Goal: Task Accomplishment & Management: Complete application form

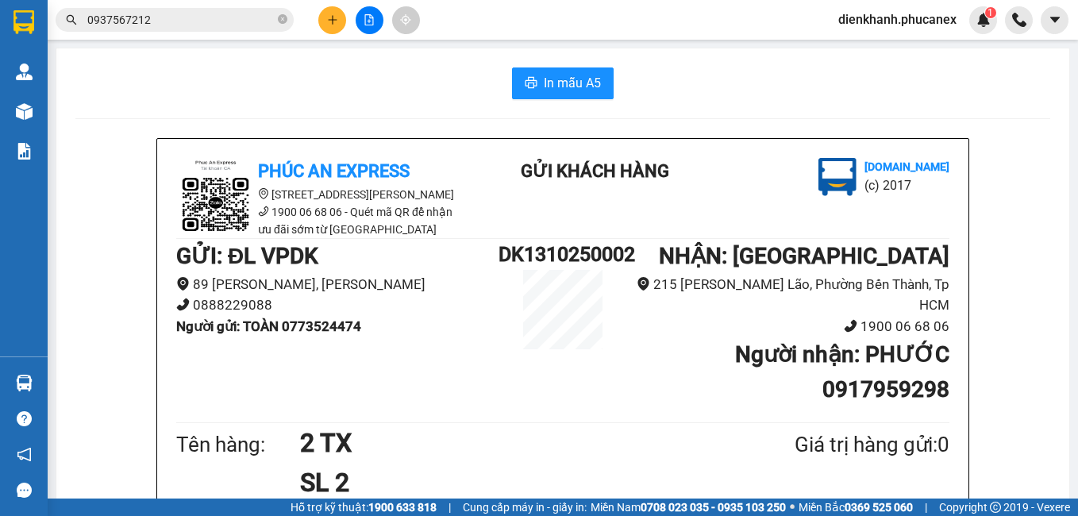
scroll to position [159, 0]
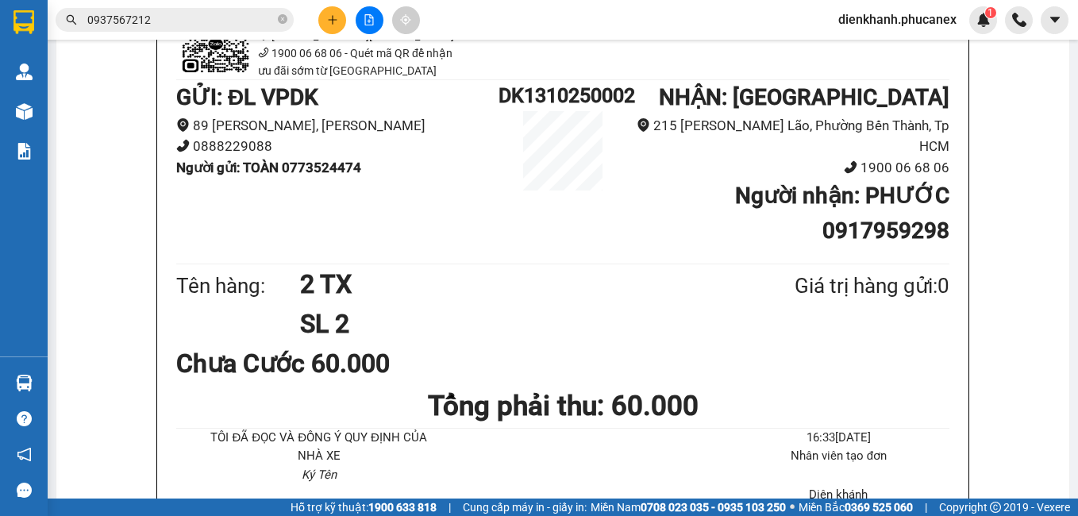
click at [323, 17] on button at bounding box center [332, 20] width 28 height 28
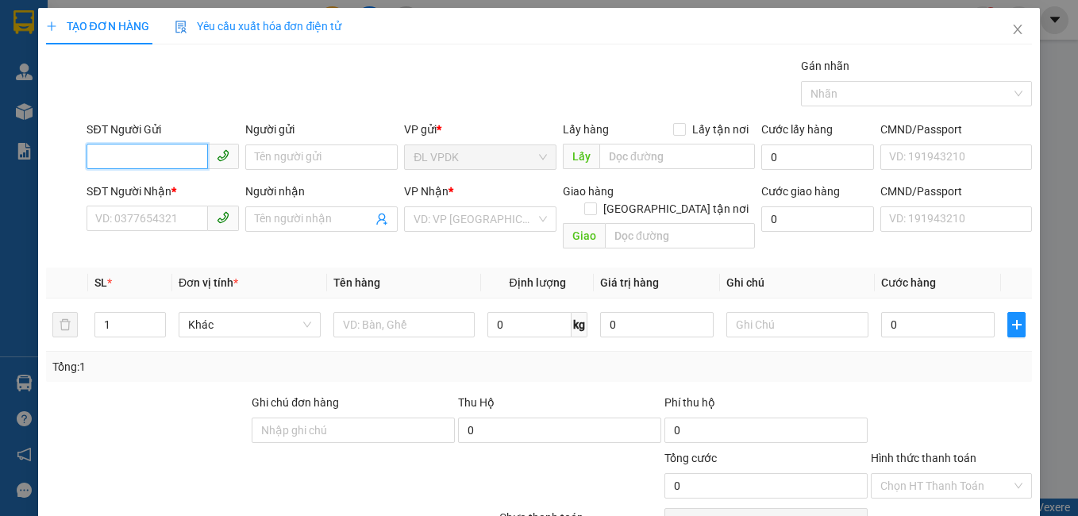
click at [160, 159] on input "SĐT Người Gửi" at bounding box center [147, 156] width 121 height 25
click at [137, 188] on div "0845109109 - BĂNG HUỲNH" at bounding box center [165, 188] width 141 height 17
type input "0845109109"
type input "BĂNG HUỲNH"
type input "0908178916"
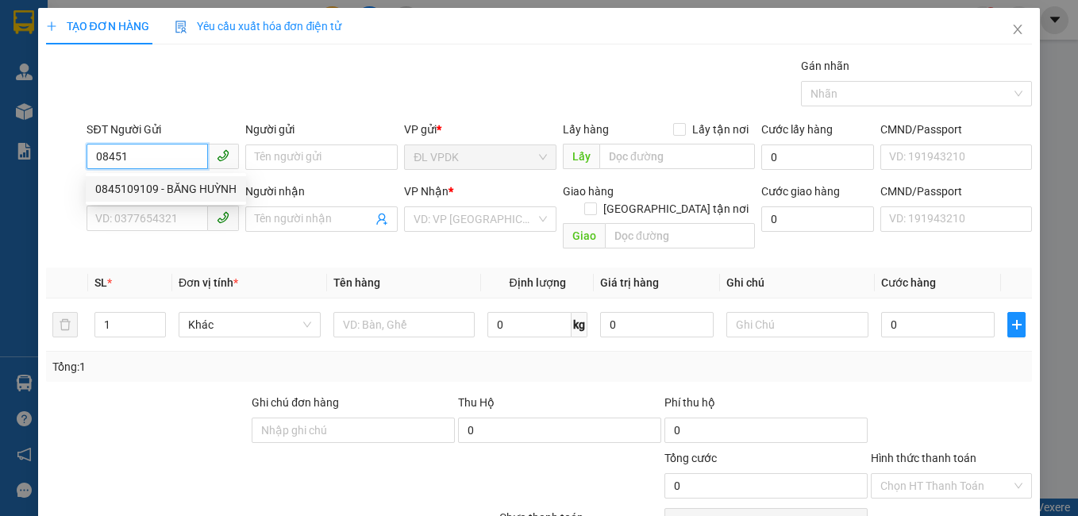
type input "THUẬN PHÁT"
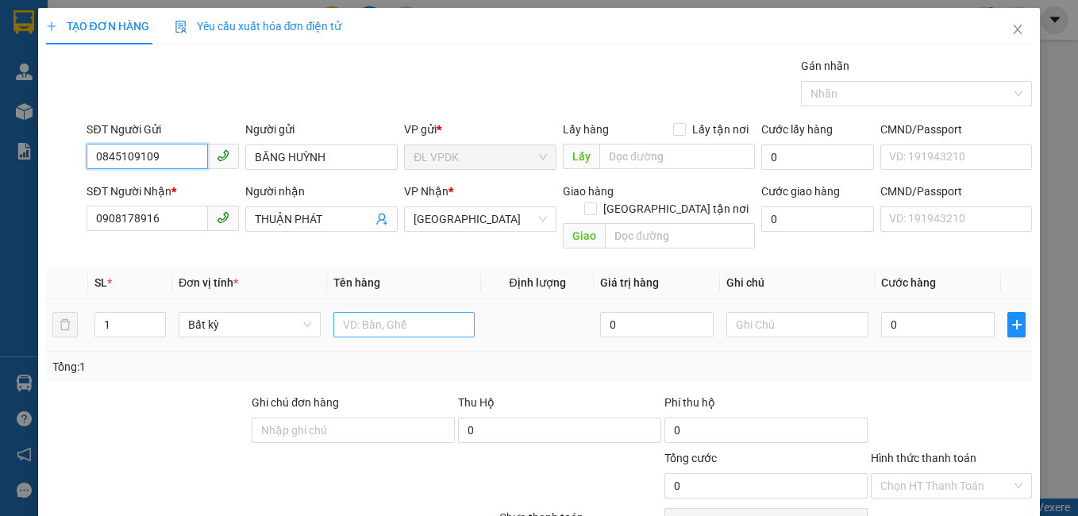
type input "0845109109"
click at [351, 312] on input "text" at bounding box center [404, 324] width 142 height 25
type input "1PB3500K Q51110250150"
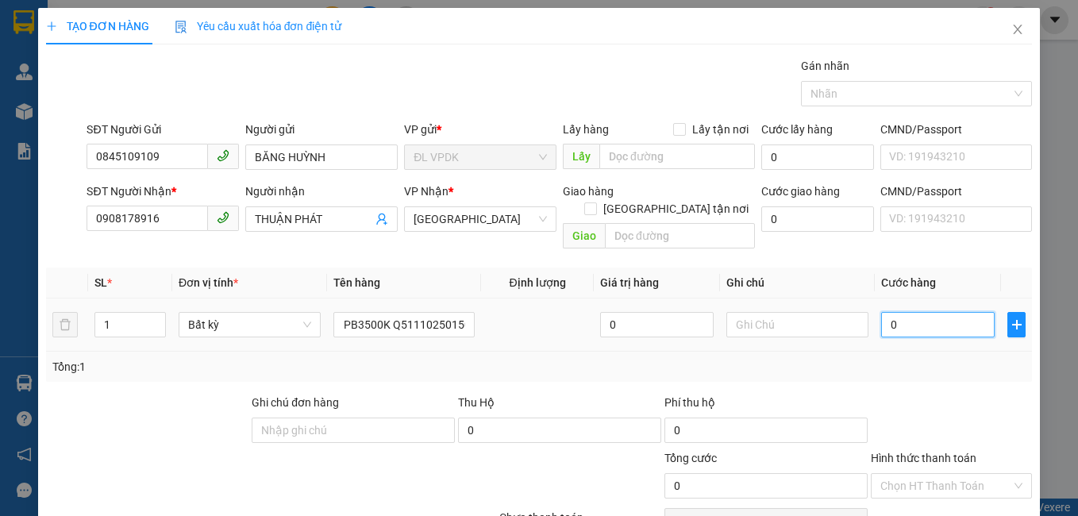
click at [885, 312] on input "0" at bounding box center [938, 324] width 114 height 25
type input "4"
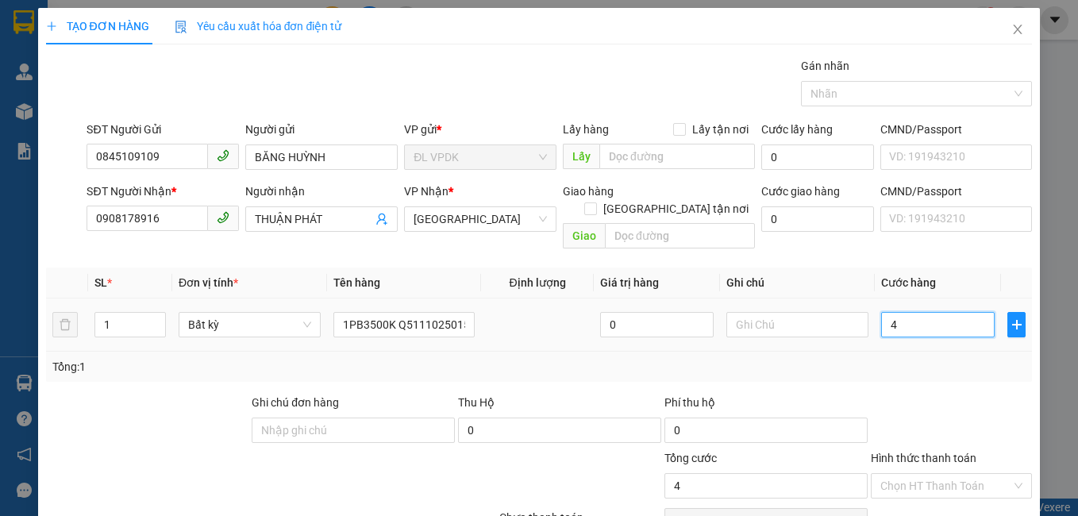
type input "40"
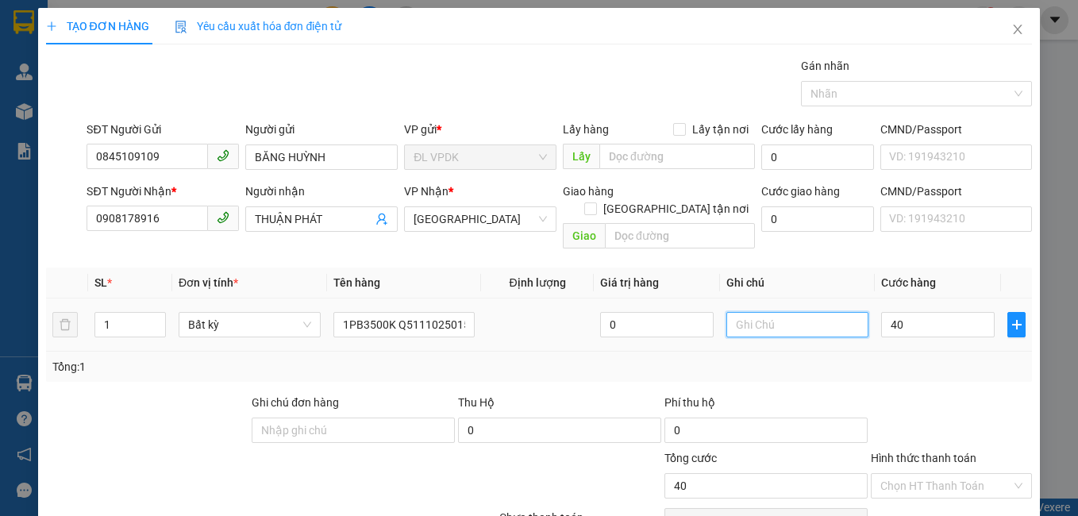
type input "40.000"
click at [746, 312] on input "text" at bounding box center [798, 324] width 142 height 25
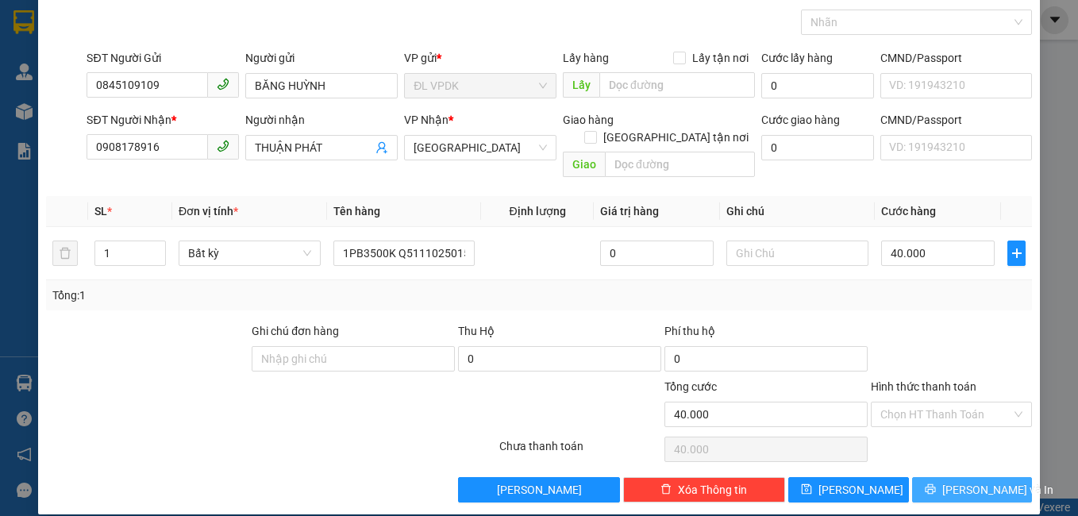
click at [956, 481] on span "[PERSON_NAME] và In" at bounding box center [998, 489] width 111 height 17
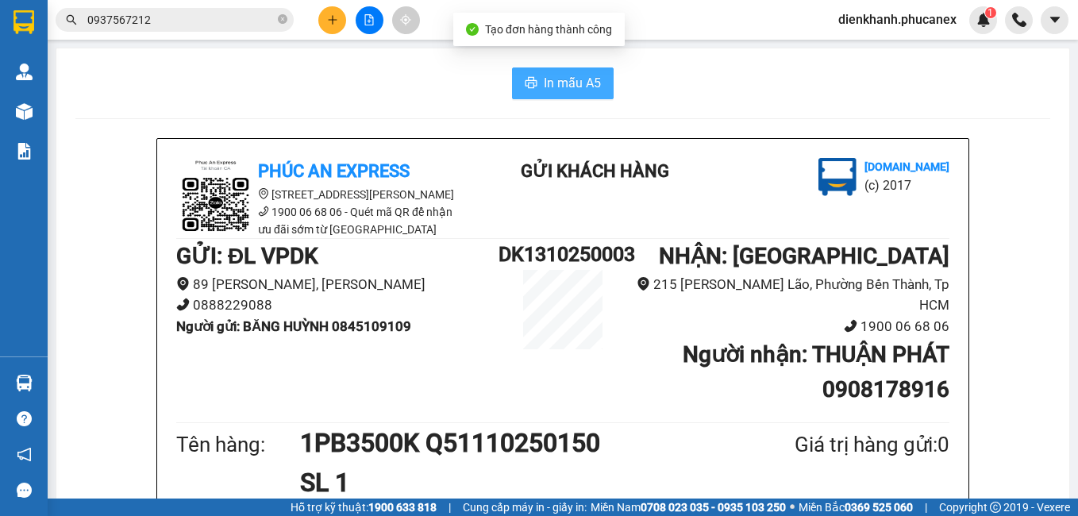
click at [545, 83] on span "In mẫu A5" at bounding box center [572, 83] width 57 height 20
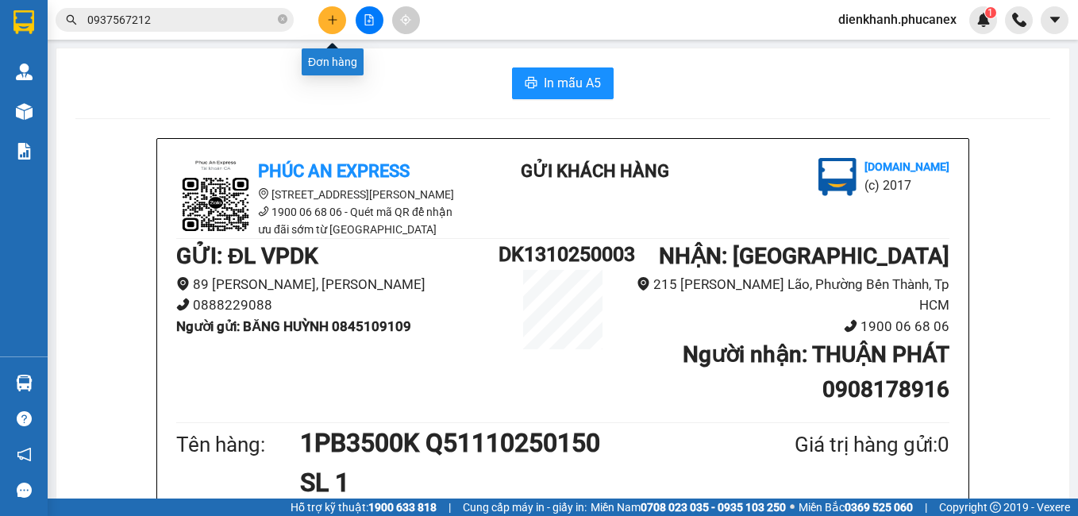
click at [335, 14] on icon "plus" at bounding box center [332, 19] width 11 height 11
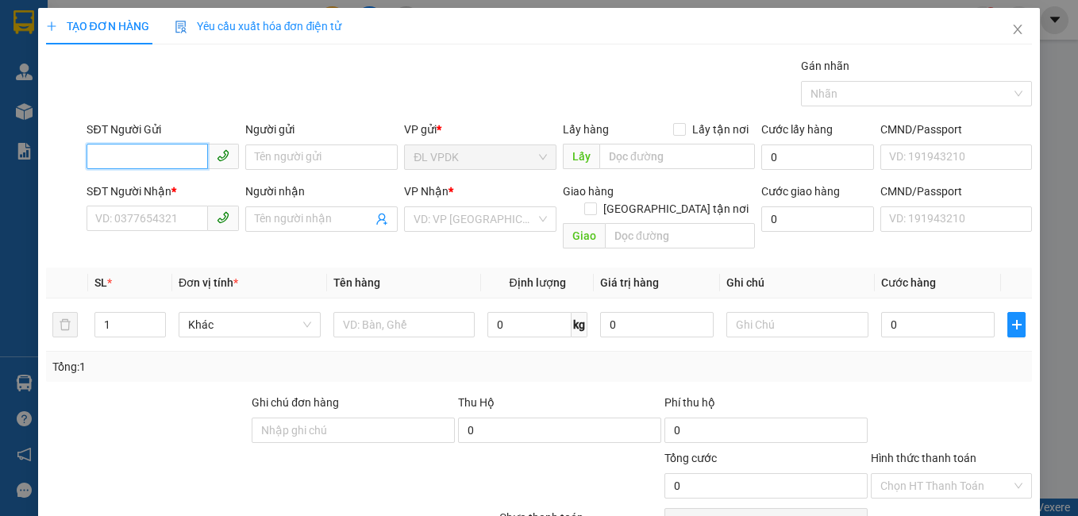
click at [195, 149] on input "SĐT Người Gửi" at bounding box center [147, 156] width 121 height 25
click at [141, 187] on div "0918101075 - [PERSON_NAME] (+VAT)" at bounding box center [191, 188] width 192 height 17
type input "0918101075"
type input "HÙNG PHÁT (+VAT)"
type input "0934070477"
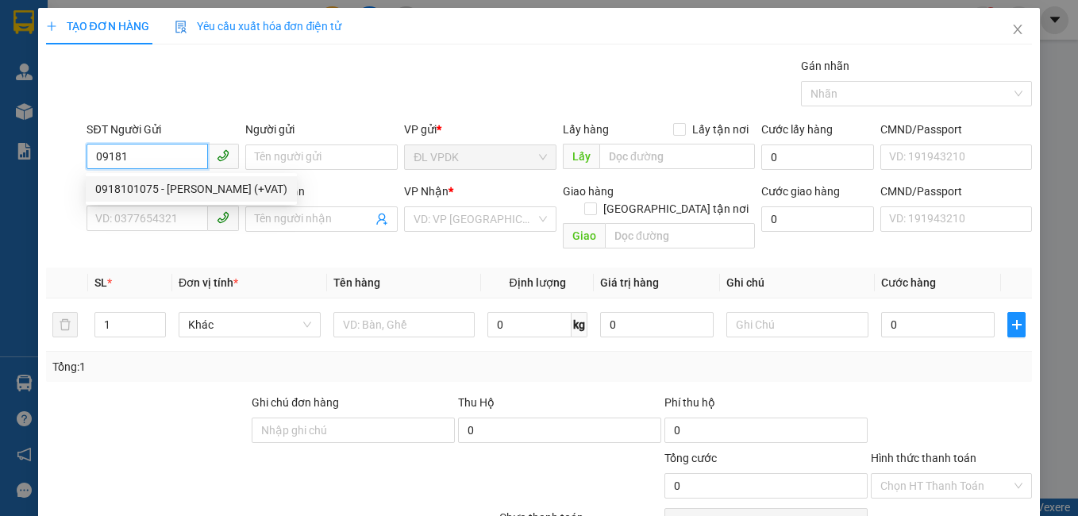
type input "NHI ([PERSON_NAME])"
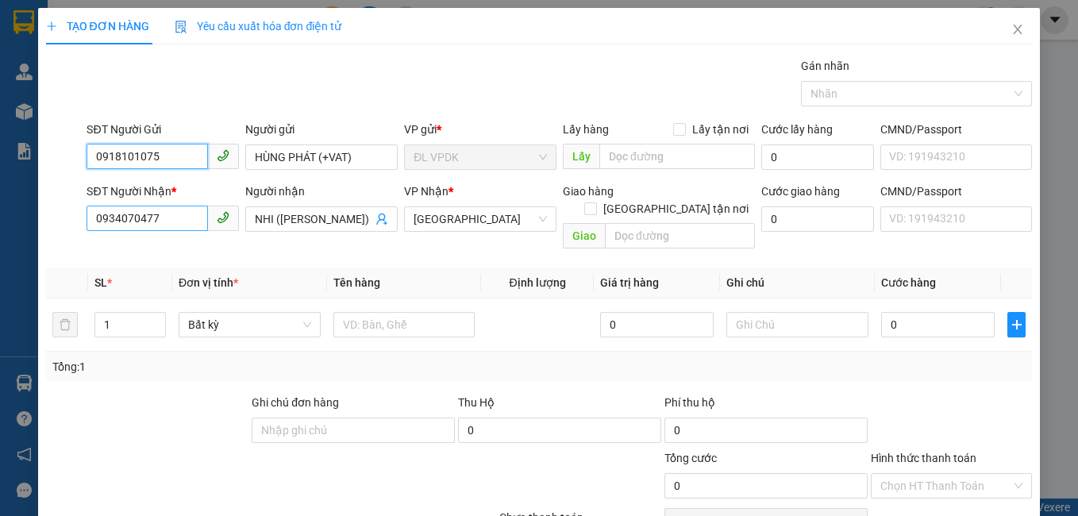
type input "0918101075"
click at [167, 220] on input "0934070477" at bounding box center [147, 218] width 121 height 25
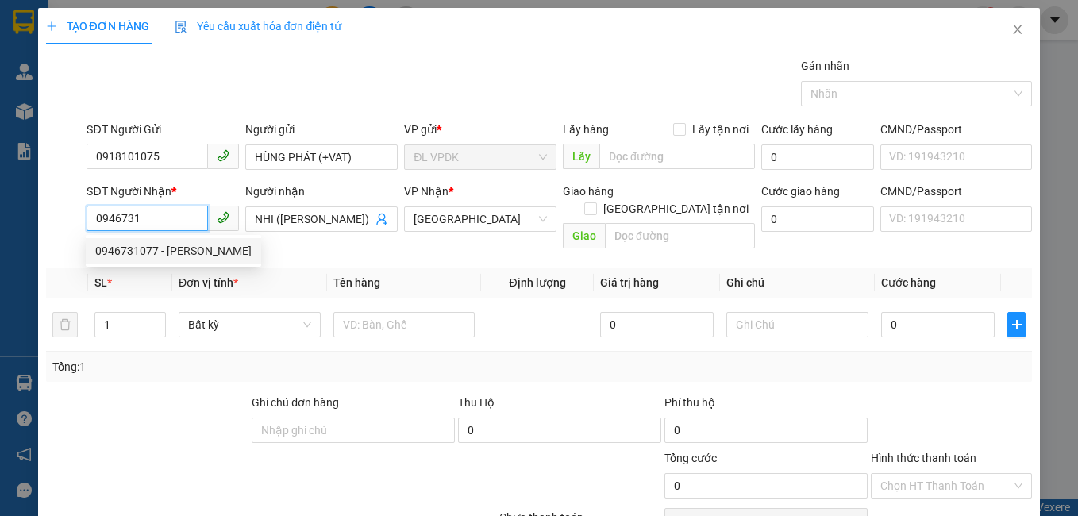
click at [126, 252] on div "0946731077 - [PERSON_NAME]" at bounding box center [173, 250] width 156 height 17
type input "0946731077"
type input "[PERSON_NAME]"
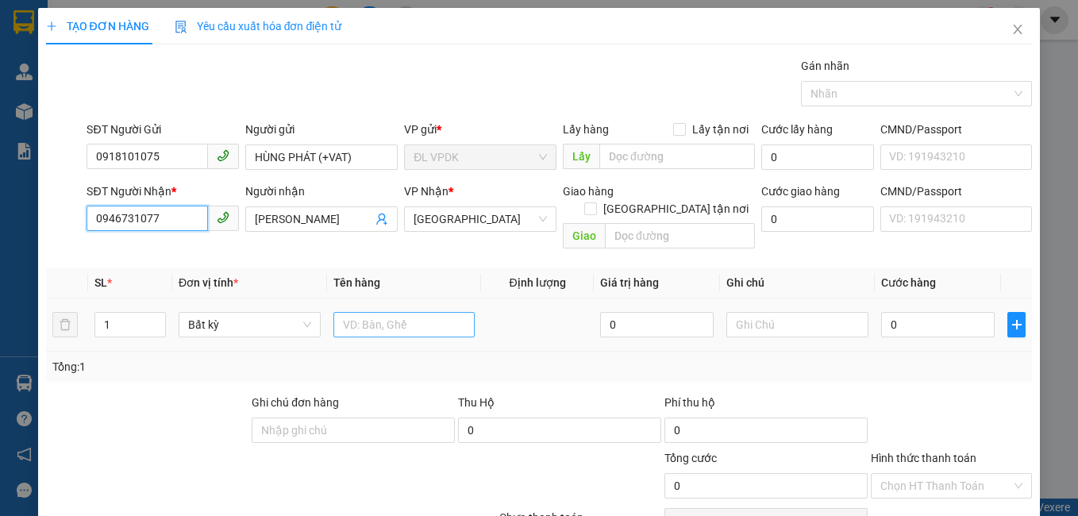
type input "0946731077"
click at [352, 315] on input "text" at bounding box center [404, 324] width 142 height 25
type input "1TG"
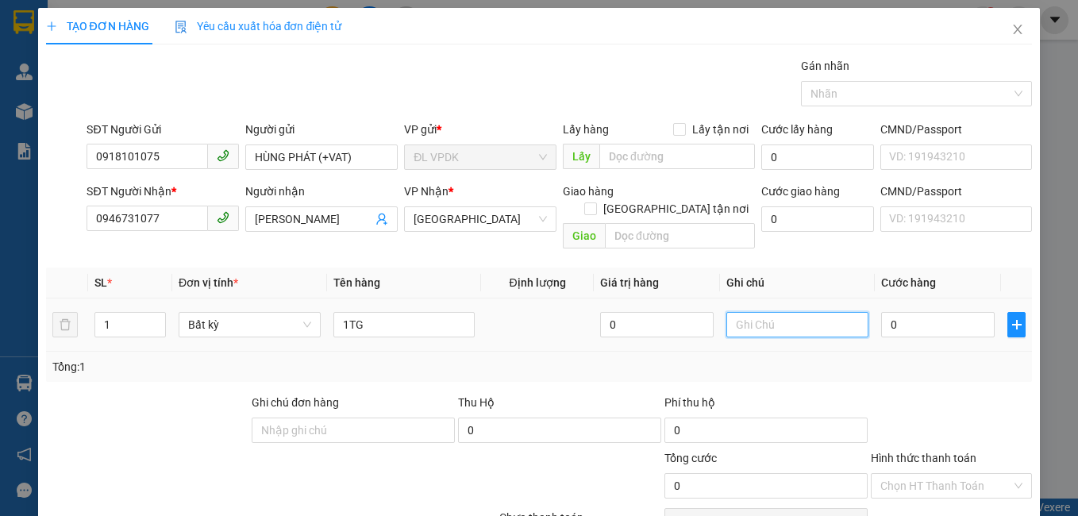
click at [751, 312] on input "text" at bounding box center [798, 324] width 142 height 25
click at [449, 223] on span "[GEOGRAPHIC_DATA]" at bounding box center [480, 219] width 133 height 24
type input "VAT 8%"
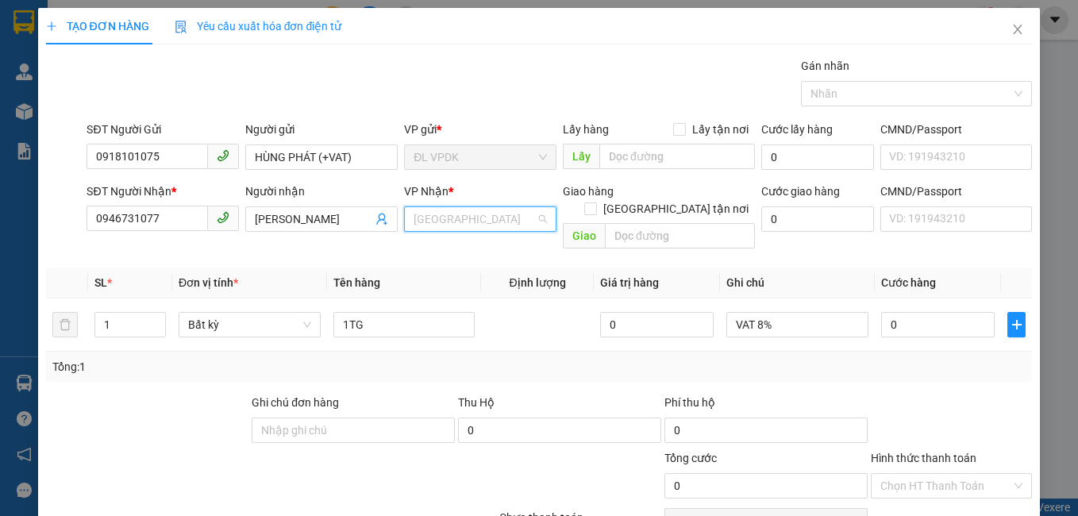
scroll to position [25, 0]
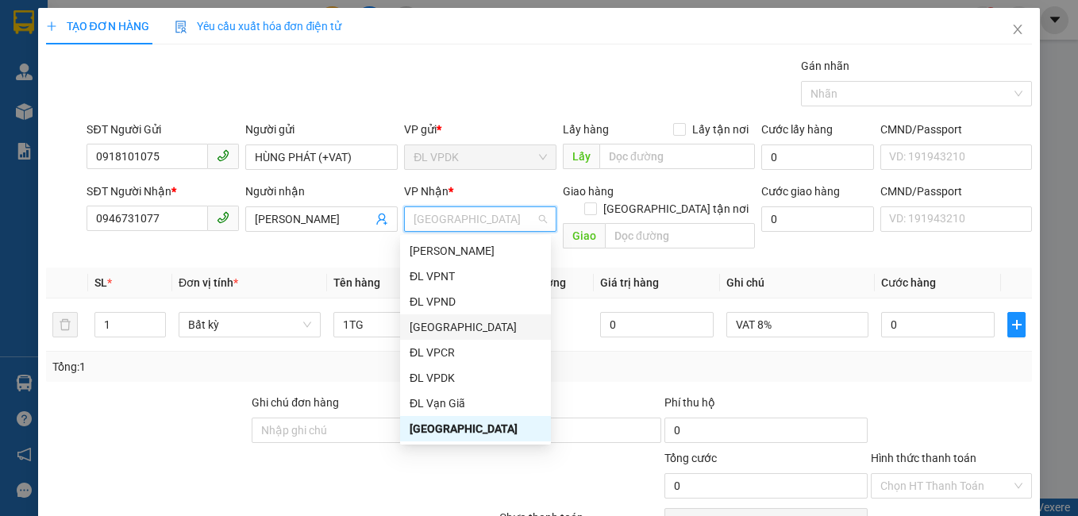
click at [450, 322] on div "[GEOGRAPHIC_DATA]" at bounding box center [476, 326] width 132 height 17
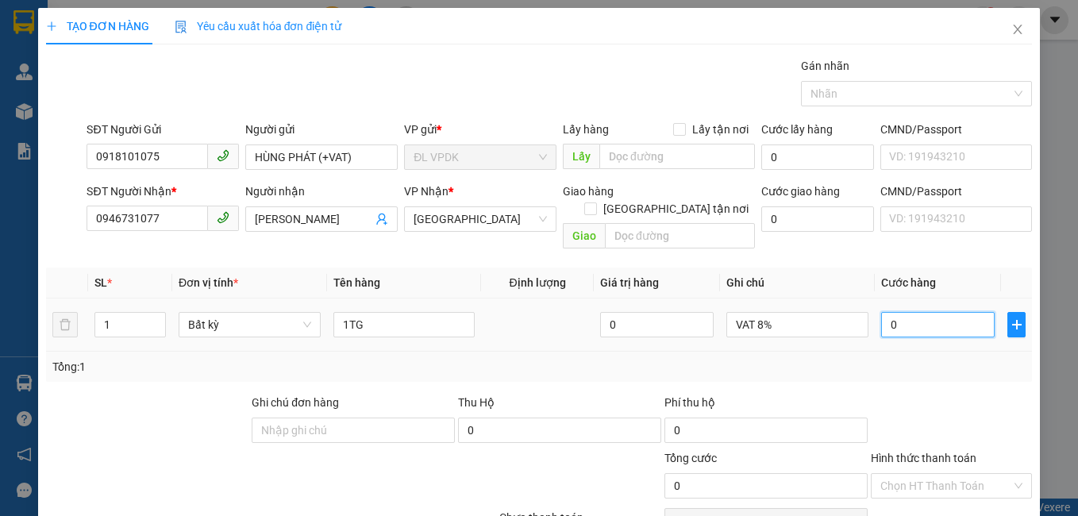
click at [881, 312] on input "0" at bounding box center [938, 324] width 114 height 25
type input "3"
type input "33"
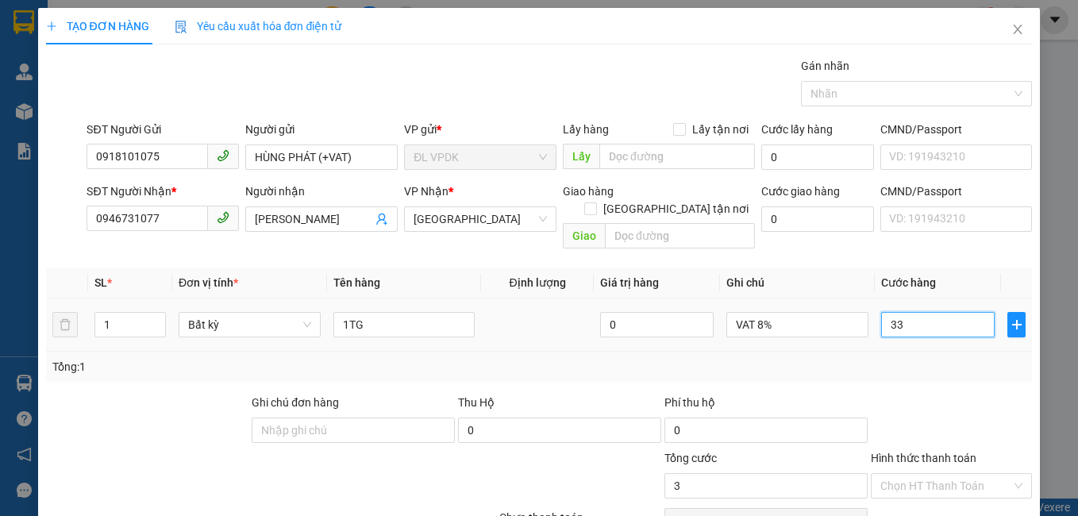
type input "33"
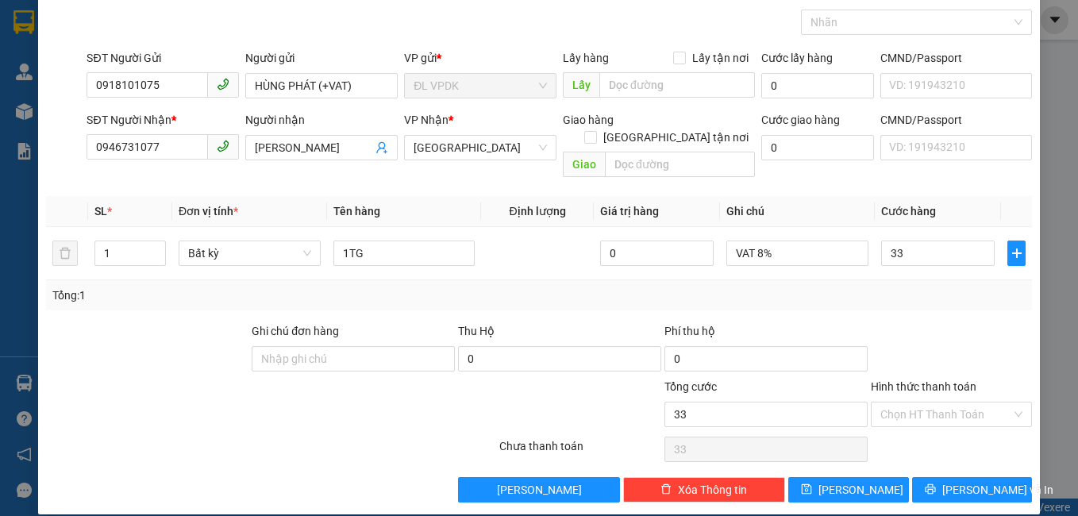
type input "33.000"
click at [946, 380] on label "Hình thức thanh toán" at bounding box center [924, 386] width 106 height 13
click at [946, 403] on input "Hình thức thanh toán" at bounding box center [947, 415] width 132 height 24
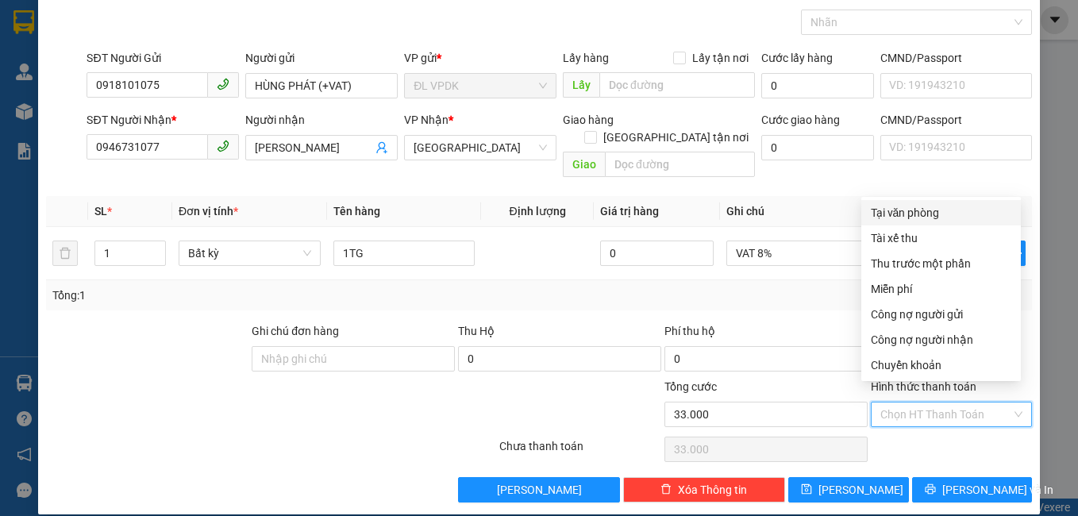
click at [914, 215] on div "Tại văn phòng" at bounding box center [941, 212] width 141 height 17
type input "0"
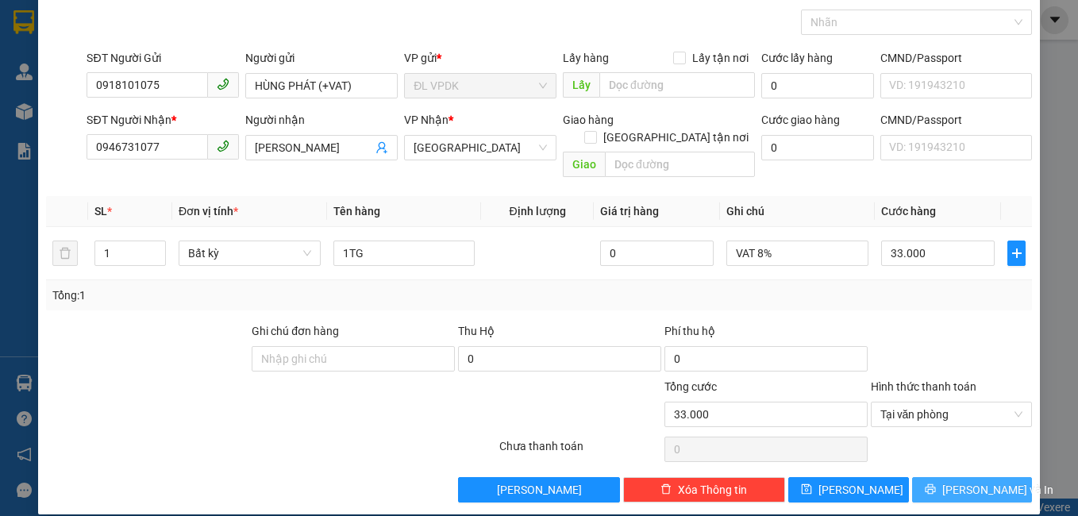
click at [954, 483] on button "[PERSON_NAME] và In" at bounding box center [972, 489] width 121 height 25
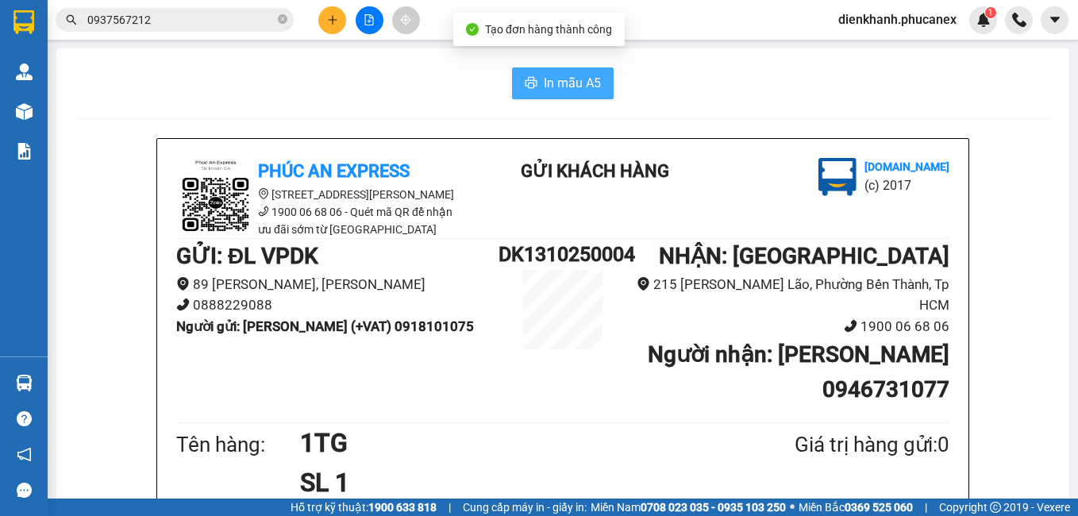
click at [573, 76] on span "In mẫu A5" at bounding box center [572, 83] width 57 height 20
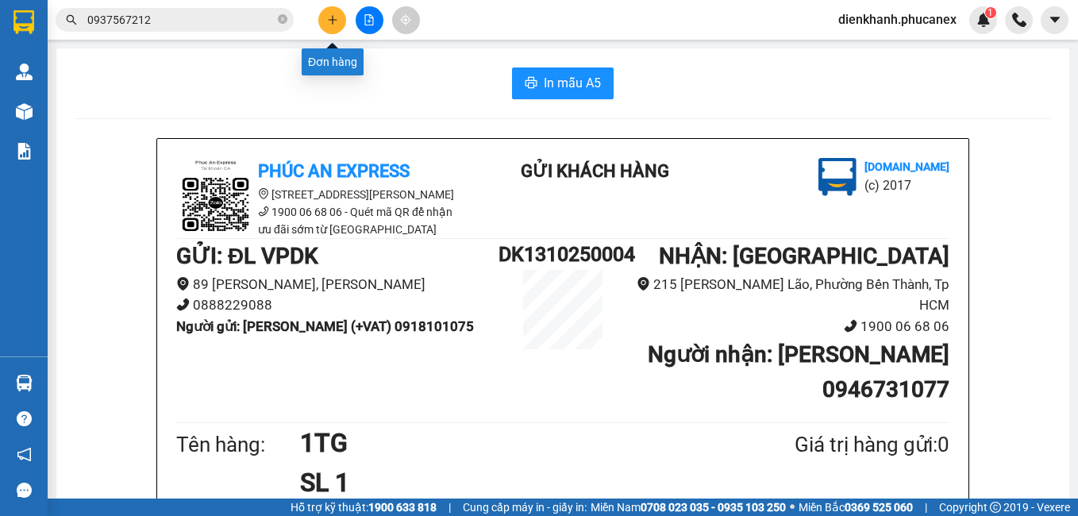
click at [336, 23] on icon "plus" at bounding box center [332, 19] width 11 height 11
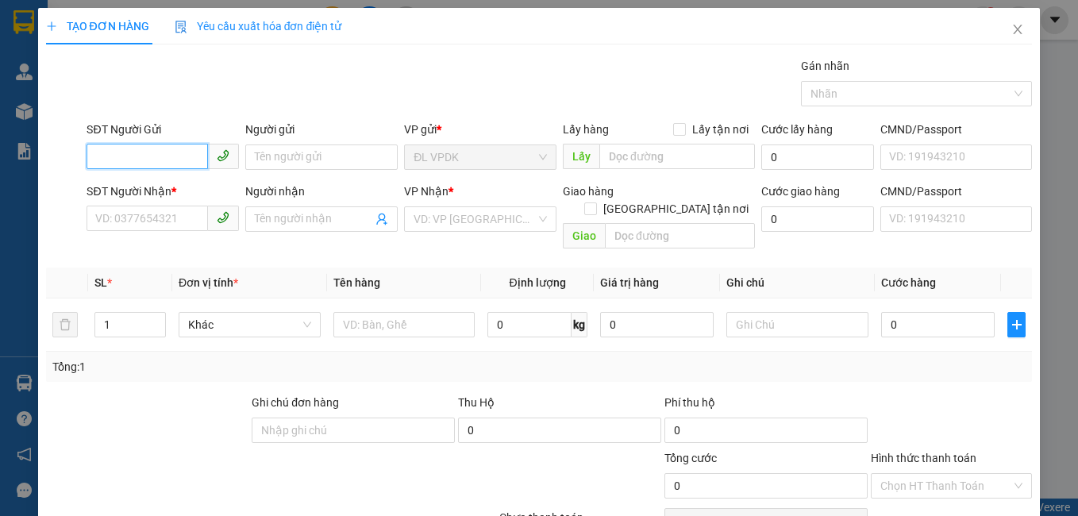
click at [177, 150] on input "SĐT Người Gửi" at bounding box center [147, 156] width 121 height 25
click at [118, 184] on div "0978757671 - OANH" at bounding box center [161, 188] width 132 height 17
type input "0978757671"
type input "OANH"
type input "0938312129"
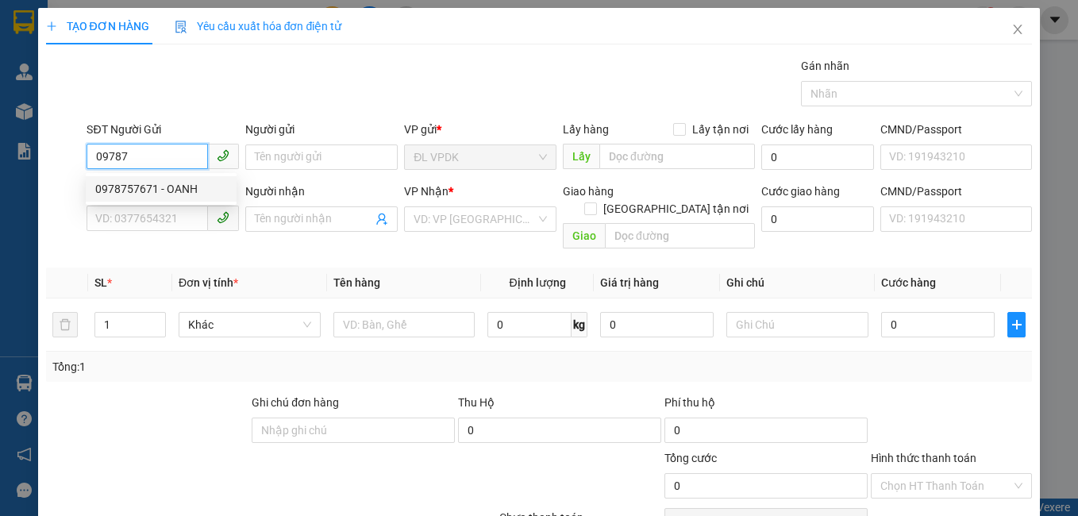
type input "[PERSON_NAME]"
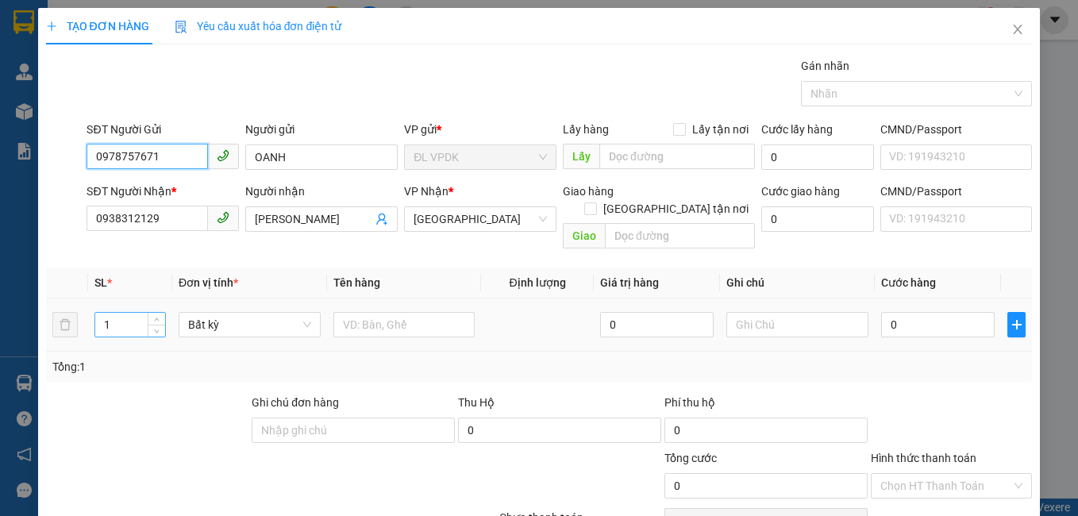
type input "0978757671"
click at [137, 313] on input "1" at bounding box center [130, 325] width 70 height 24
type input "2"
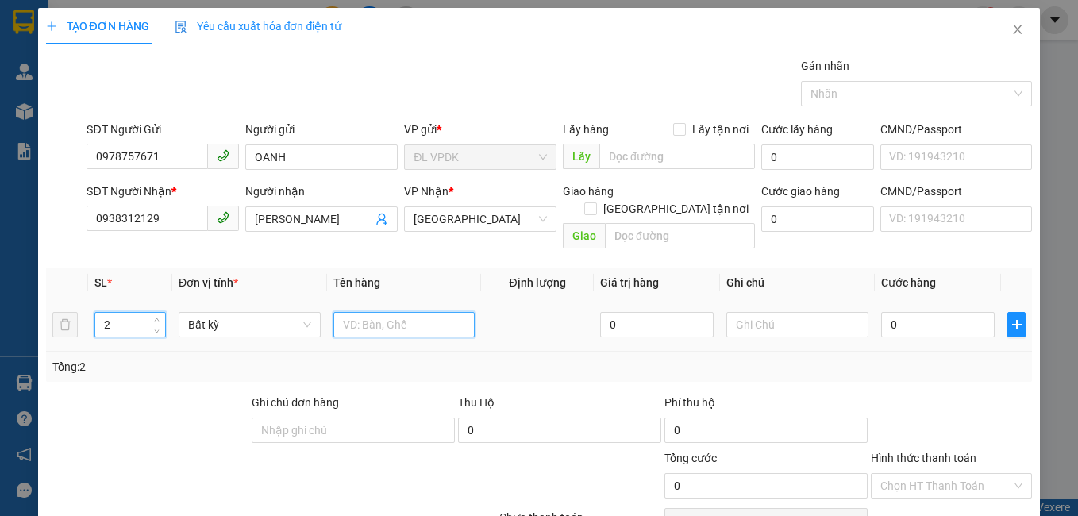
click at [351, 312] on input "text" at bounding box center [404, 324] width 142 height 25
type input "2TX"
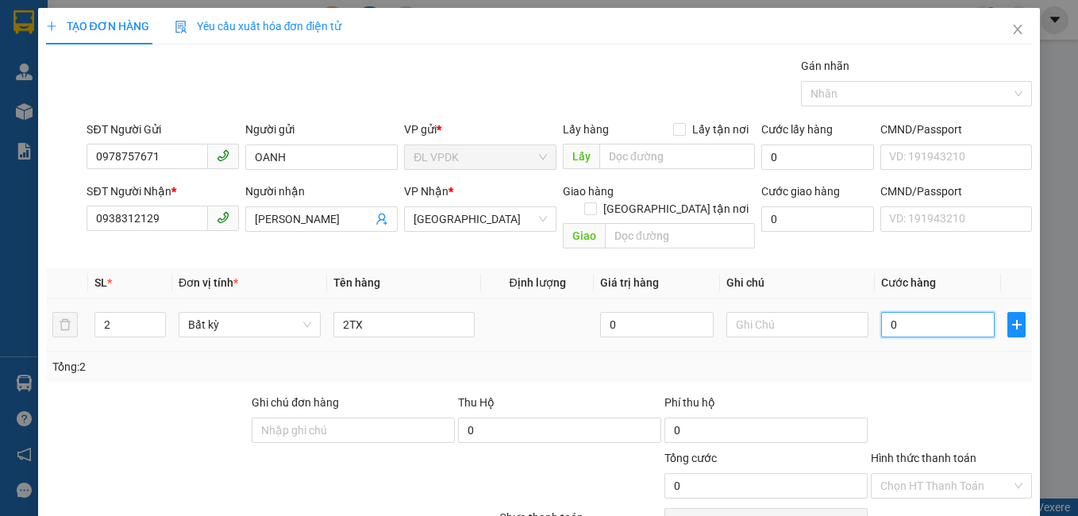
click at [881, 312] on input "0" at bounding box center [938, 324] width 114 height 25
type input "2"
type input "24"
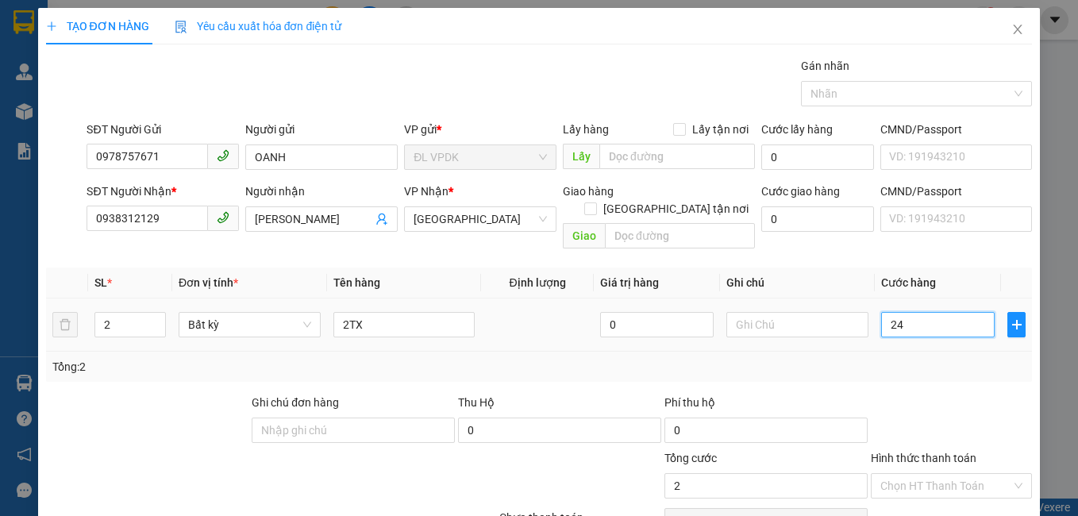
type input "24"
type input "240"
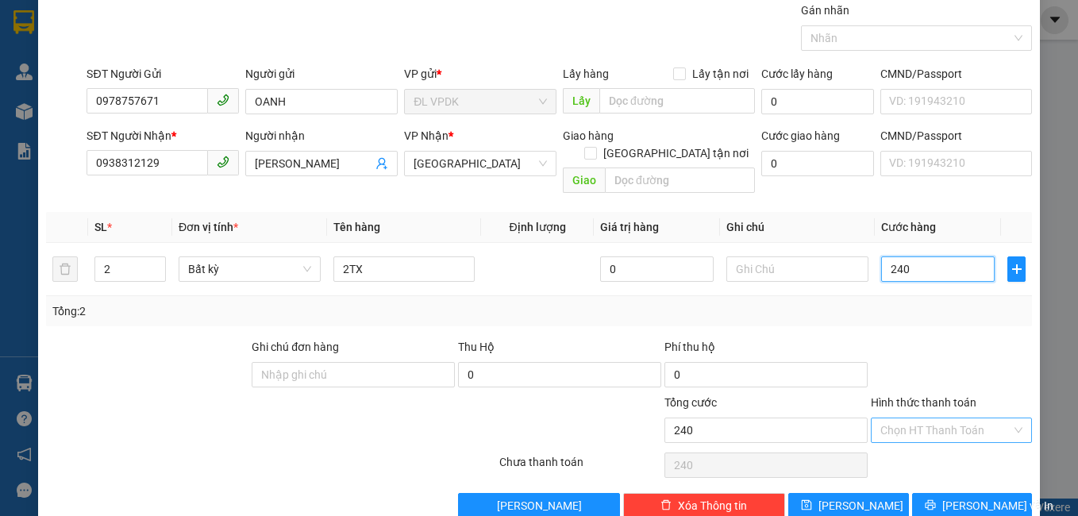
scroll to position [71, 0]
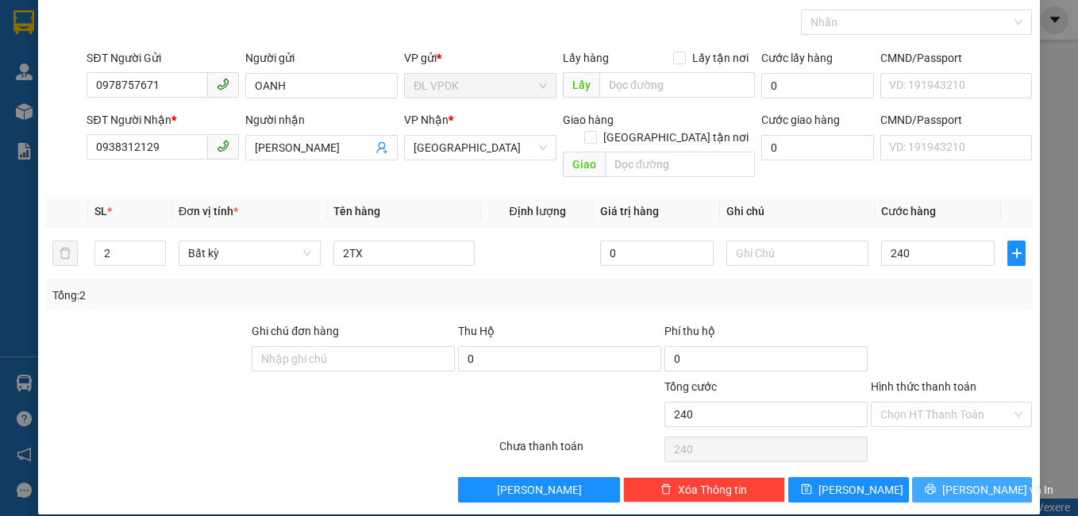
type input "240.000"
click at [951, 481] on span "[PERSON_NAME] và In" at bounding box center [998, 489] width 111 height 17
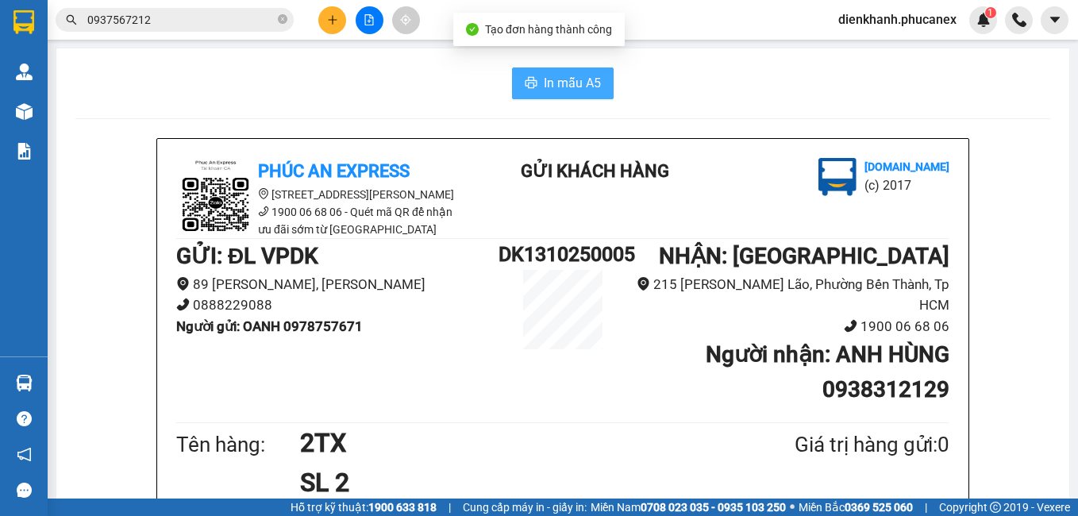
click at [580, 76] on span "In mẫu A5" at bounding box center [572, 83] width 57 height 20
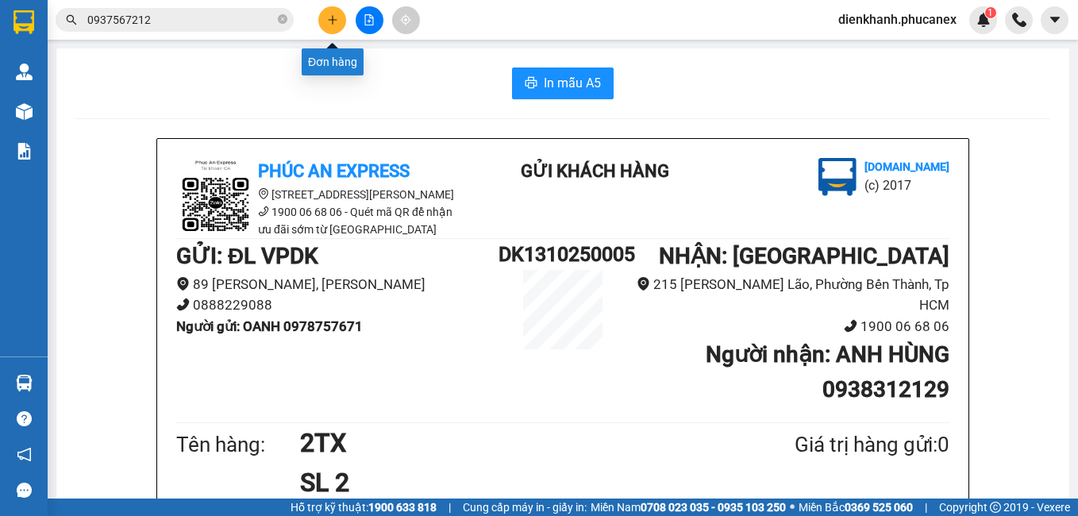
click at [331, 19] on icon "plus" at bounding box center [332, 19] width 11 height 11
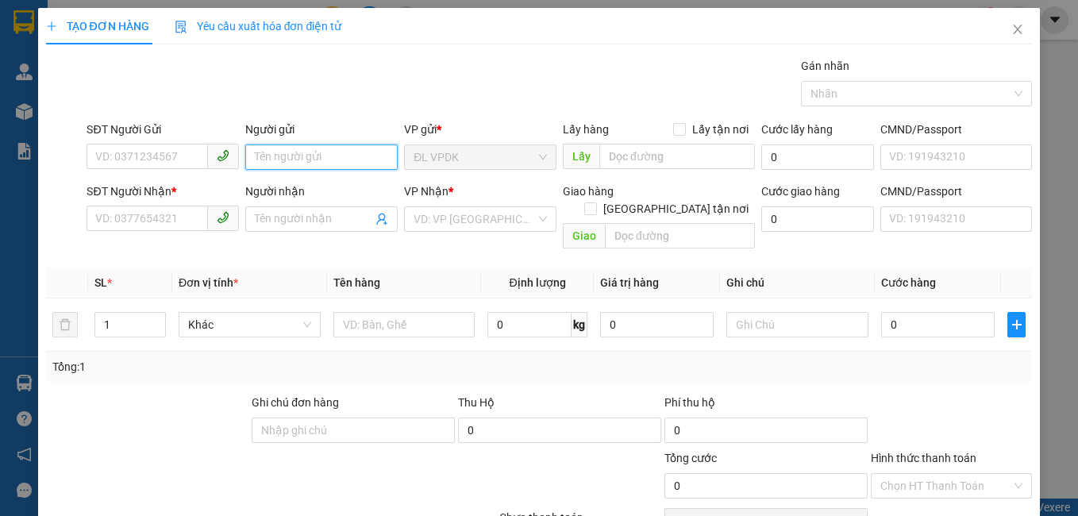
click at [253, 154] on input "Người gửi" at bounding box center [321, 157] width 152 height 25
click at [265, 156] on input "SƠ HÀ" at bounding box center [321, 157] width 152 height 25
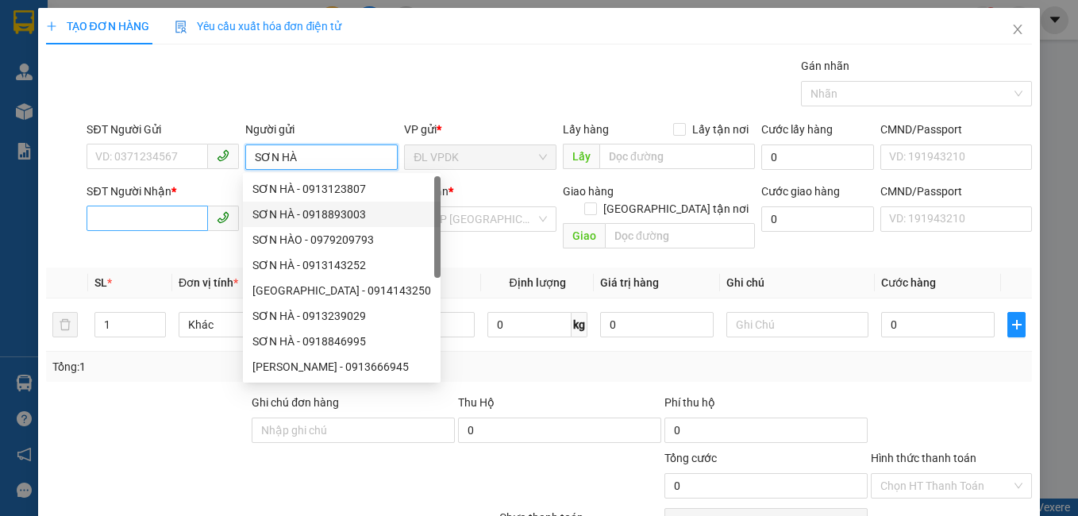
type input "SƠN HÀ"
click at [181, 221] on input "SĐT Người Nhận *" at bounding box center [147, 218] width 121 height 25
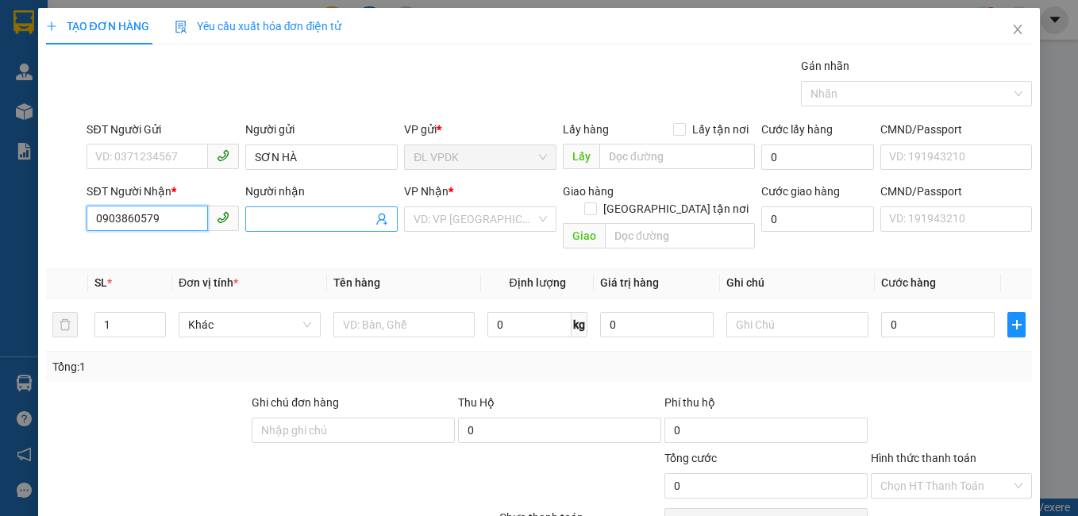
type input "0903860579"
click at [268, 212] on input "Người nhận" at bounding box center [314, 218] width 118 height 17
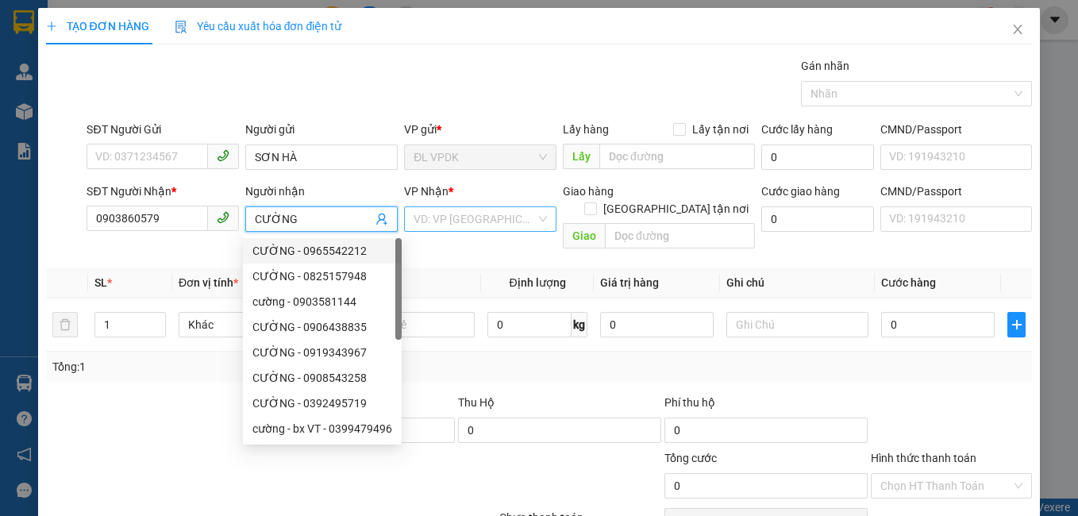
type input "CƯỜNG"
click at [418, 225] on input "search" at bounding box center [475, 219] width 122 height 24
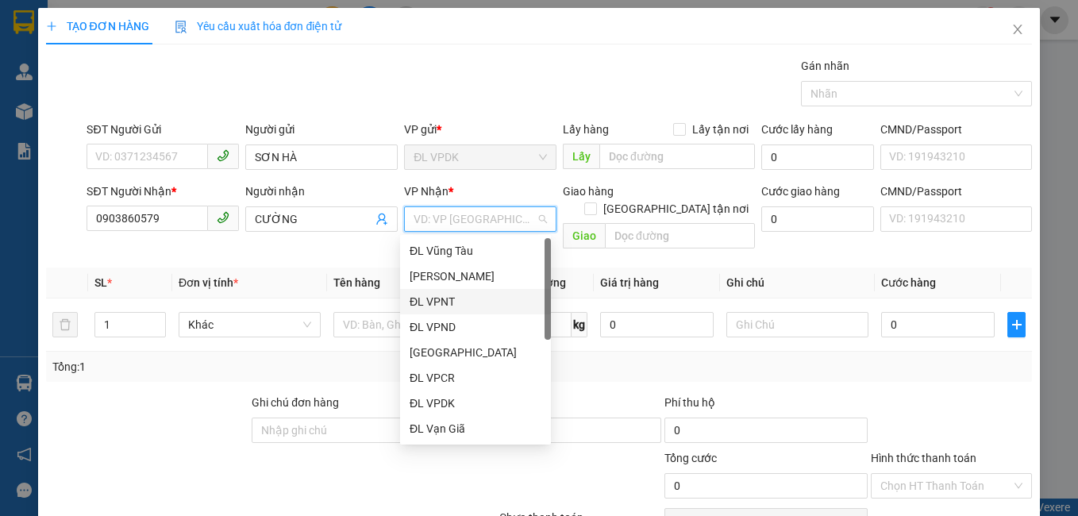
scroll to position [25, 0]
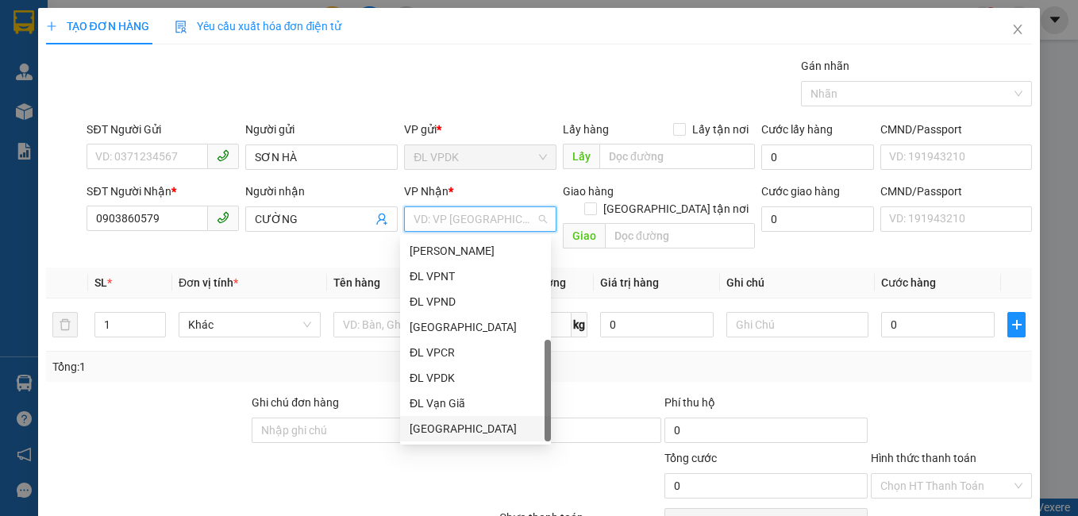
click at [430, 430] on div "[GEOGRAPHIC_DATA]" at bounding box center [476, 428] width 132 height 17
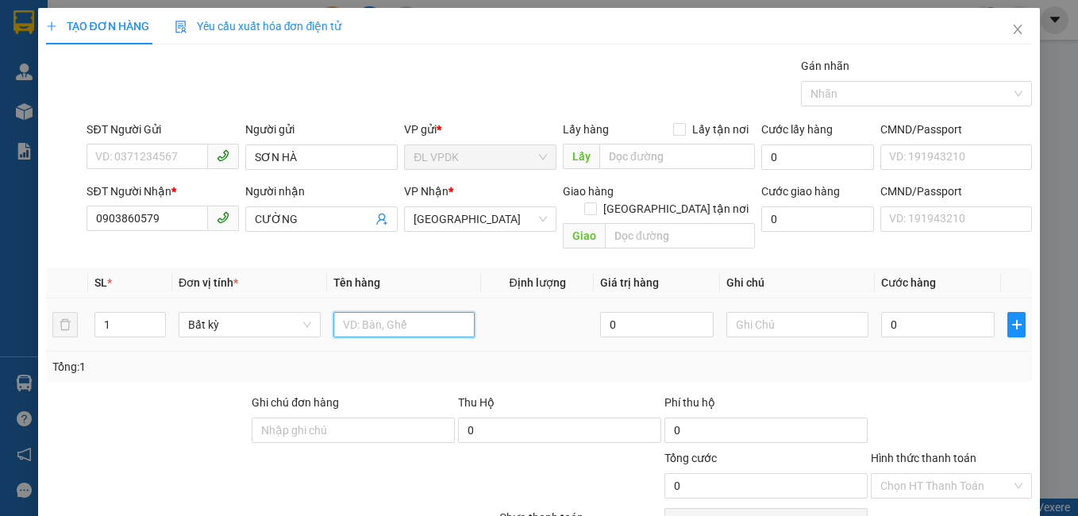
click at [364, 312] on input "text" at bounding box center [404, 324] width 142 height 25
type input "1TG"
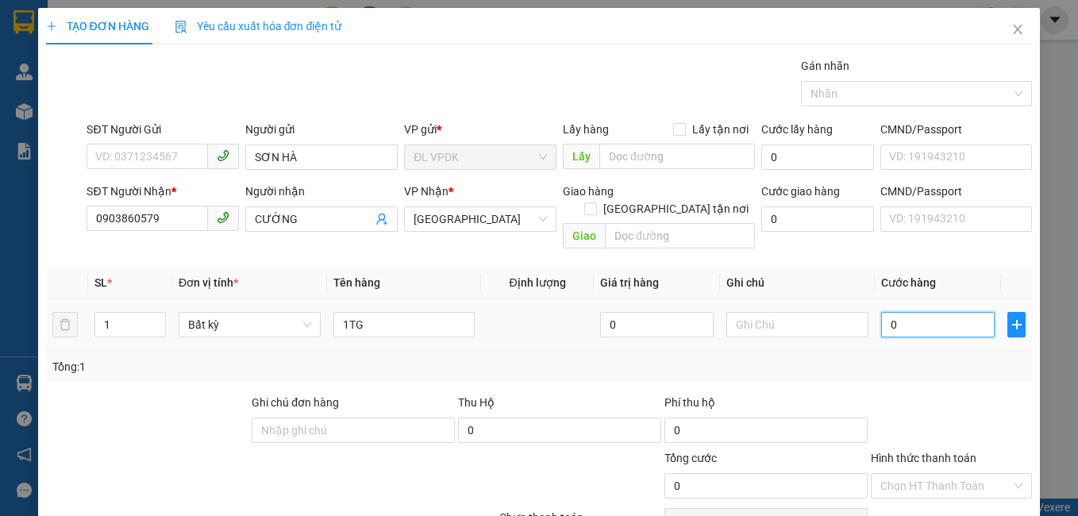
click at [889, 312] on input "0" at bounding box center [938, 324] width 114 height 25
type input "4"
type input "40"
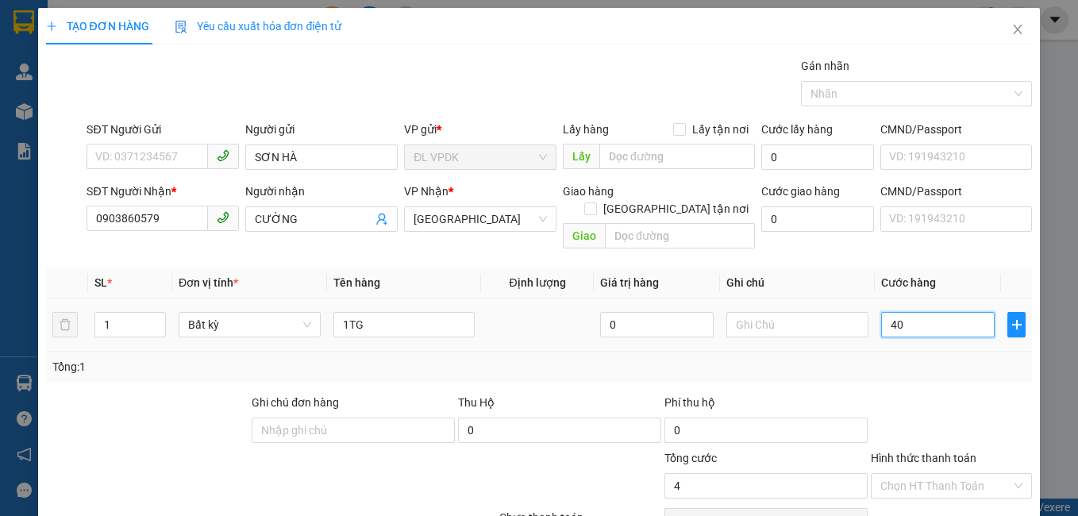
type input "40"
type input "40.000"
click at [923, 452] on label "Hình thức thanh toán" at bounding box center [924, 458] width 106 height 13
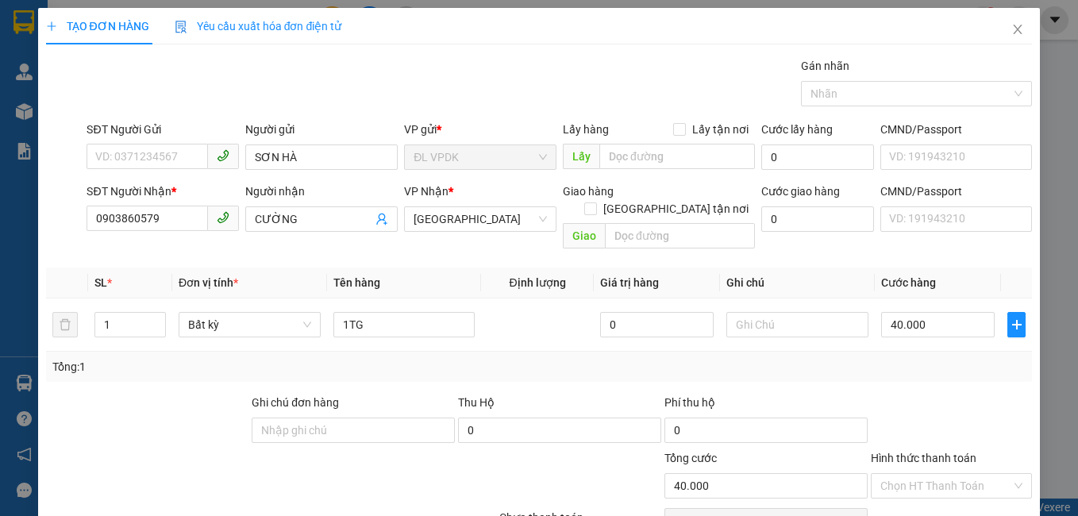
click at [923, 474] on input "Hình thức thanh toán" at bounding box center [947, 486] width 132 height 24
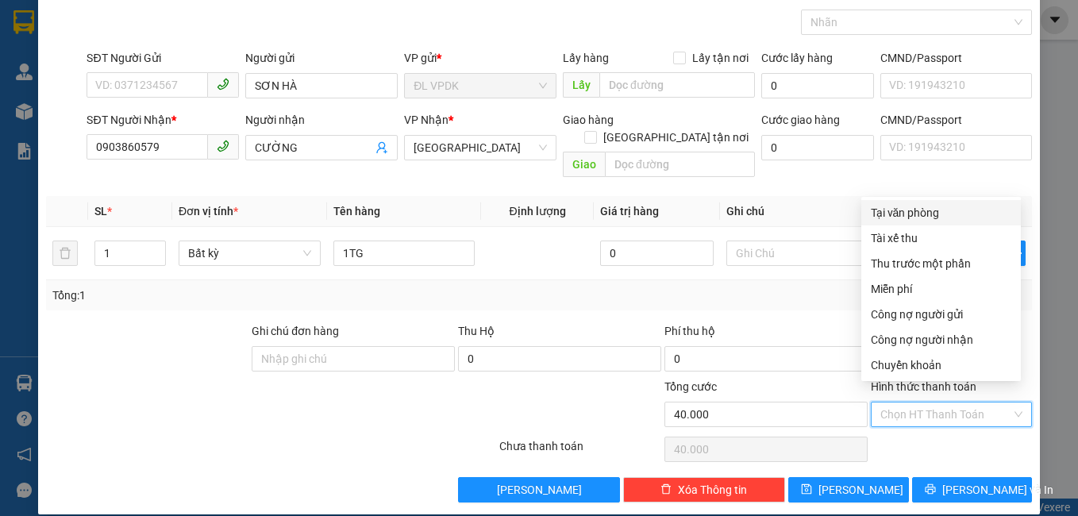
click at [907, 211] on div "Tại văn phòng" at bounding box center [941, 212] width 141 height 17
type input "0"
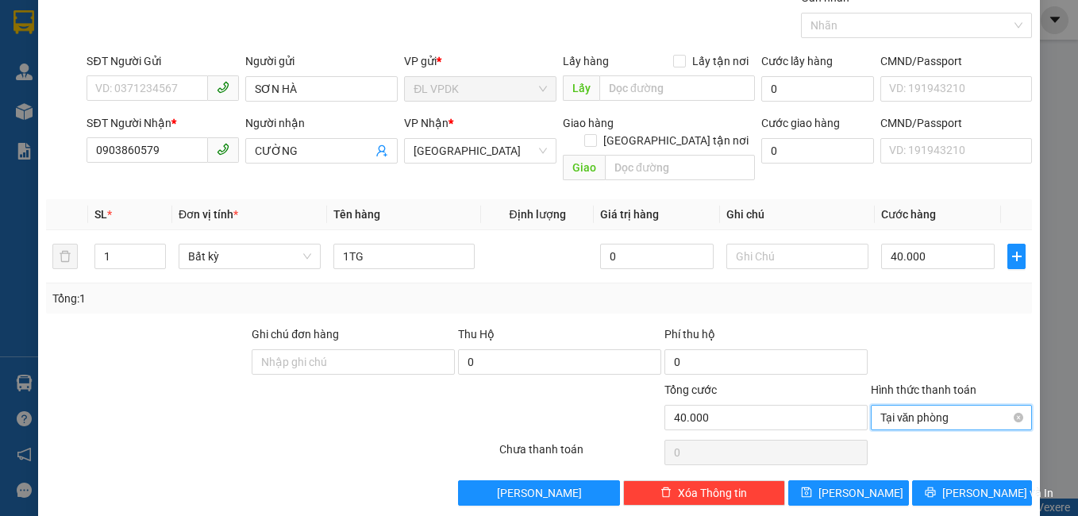
scroll to position [71, 0]
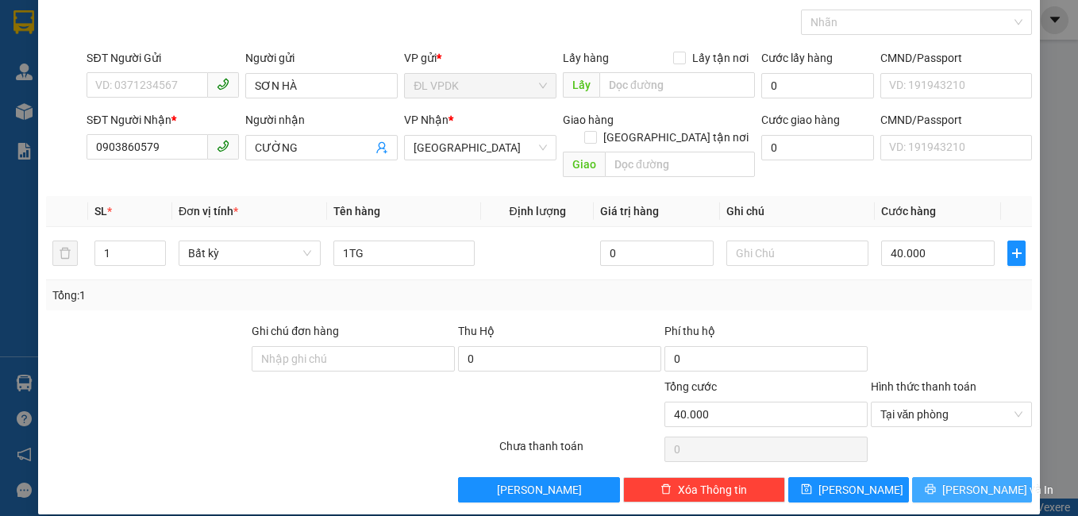
click at [954, 481] on span "[PERSON_NAME] và In" at bounding box center [998, 489] width 111 height 17
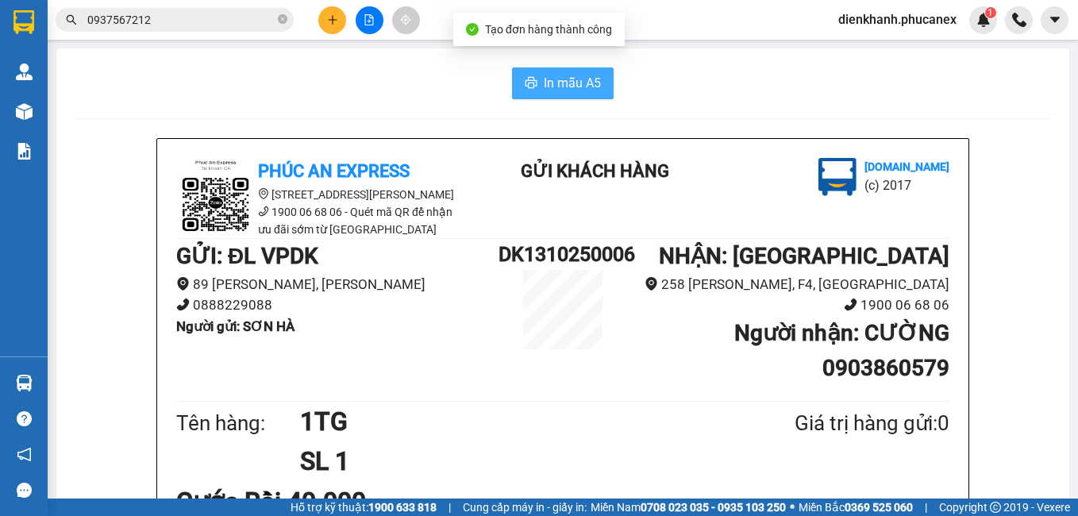
click at [554, 89] on span "In mẫu A5" at bounding box center [572, 83] width 57 height 20
